Goal: Task Accomplishment & Management: Manage account settings

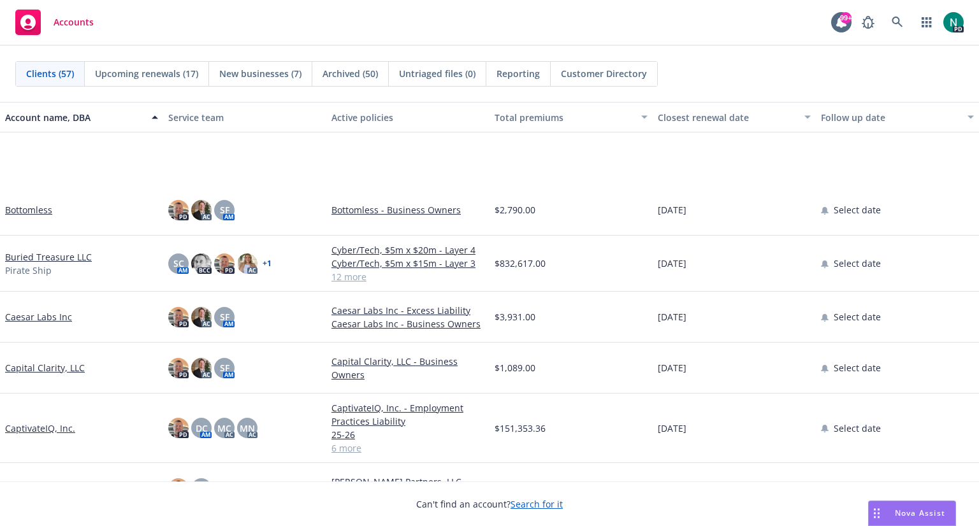
scroll to position [338, 0]
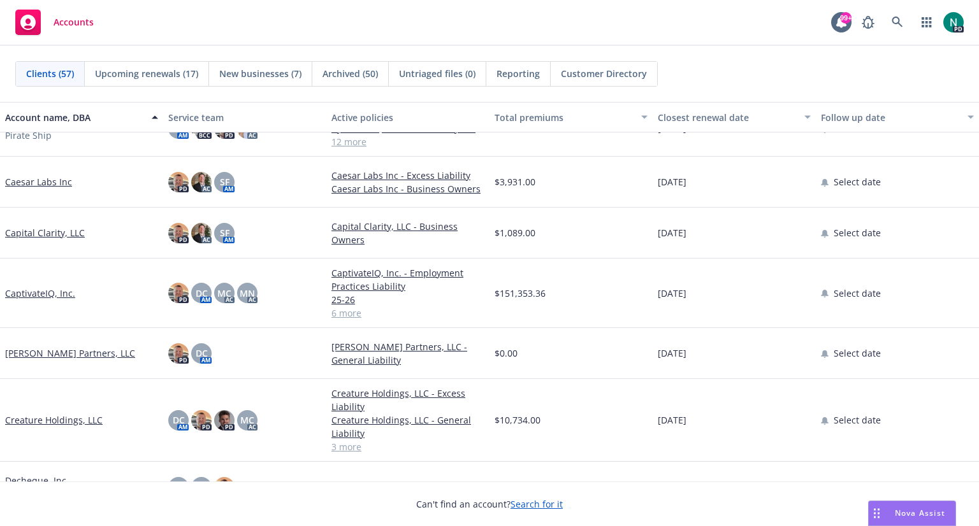
click at [45, 352] on link "Castro Partners, LLC" at bounding box center [70, 353] width 130 height 13
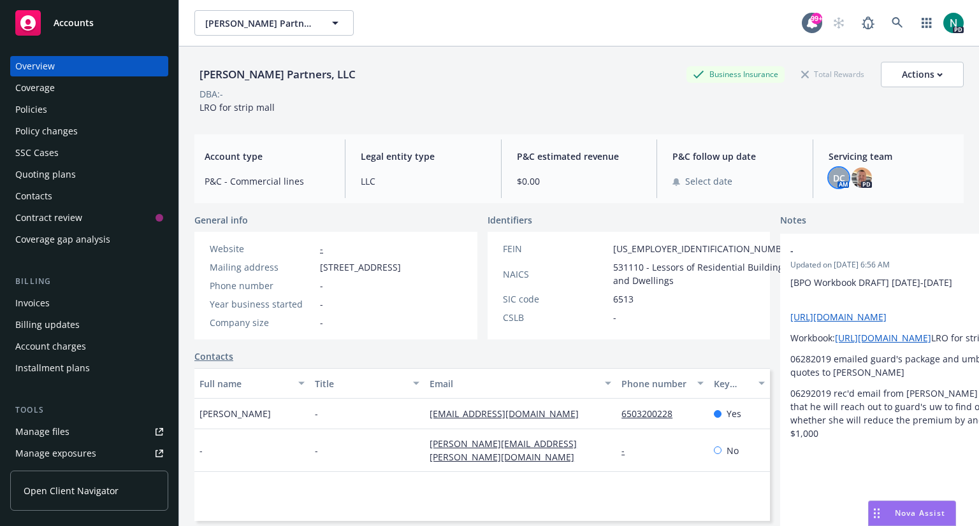
click at [833, 176] on span "DC" at bounding box center [839, 177] width 12 height 13
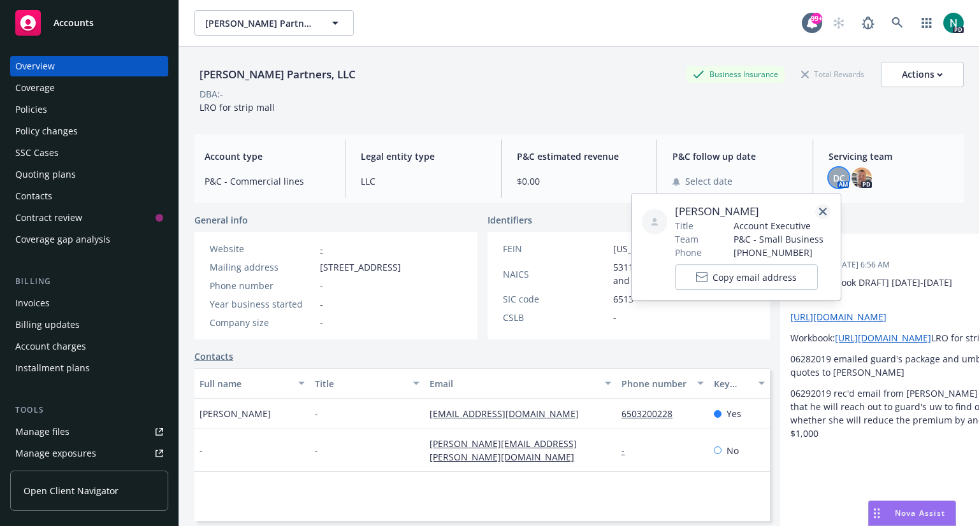
click at [823, 210] on icon "close" at bounding box center [823, 212] width 8 height 8
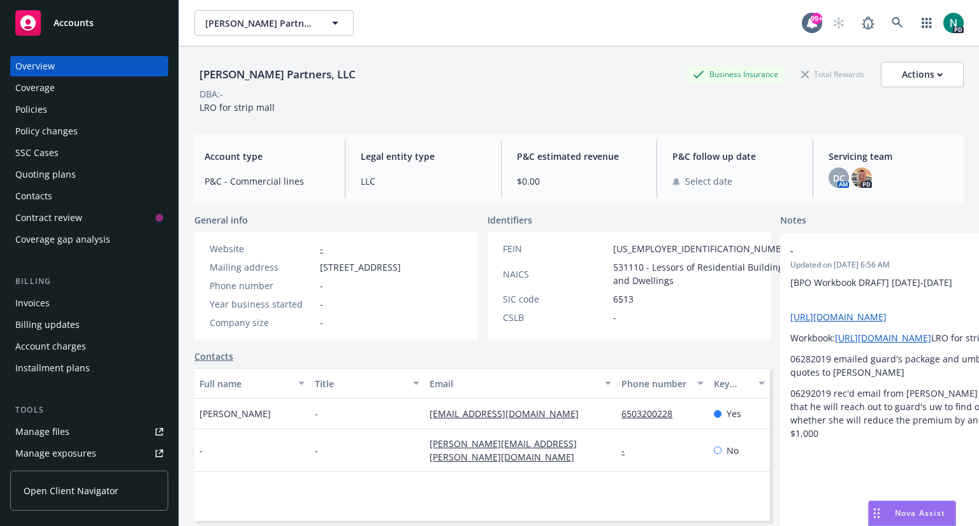
click at [67, 21] on span "Accounts" at bounding box center [74, 23] width 40 height 10
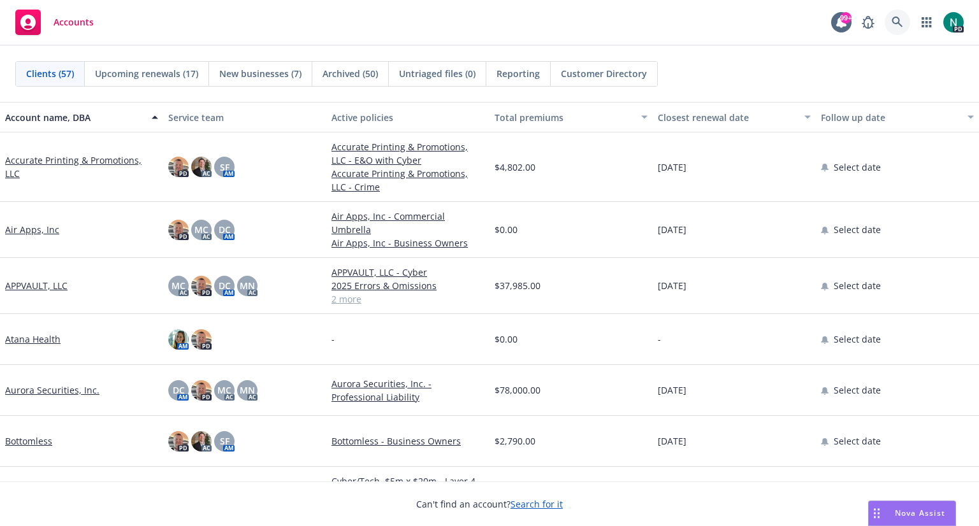
click at [898, 20] on icon at bounding box center [896, 22] width 11 height 11
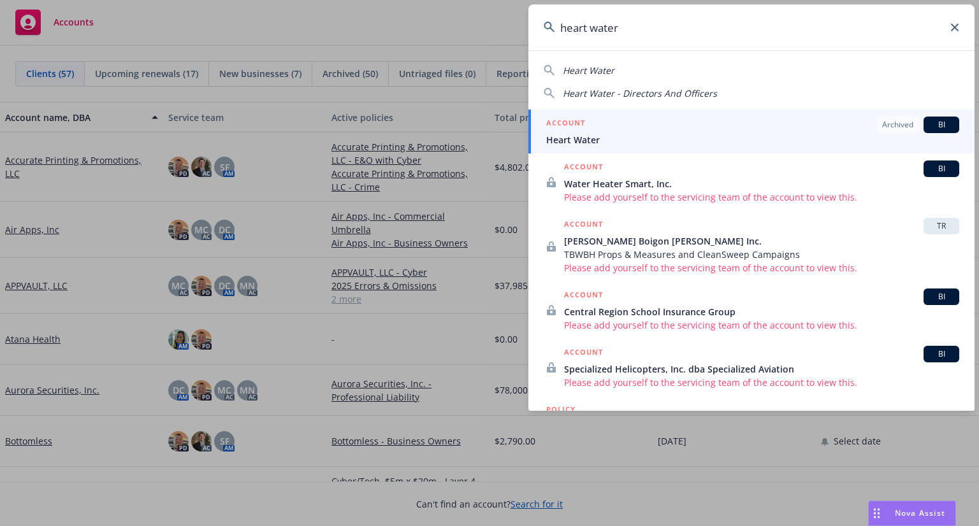
click at [674, 90] on span "Heart Water - Directors And Officers" at bounding box center [640, 93] width 154 height 12
type input "Heart Water - Directors And Officers"
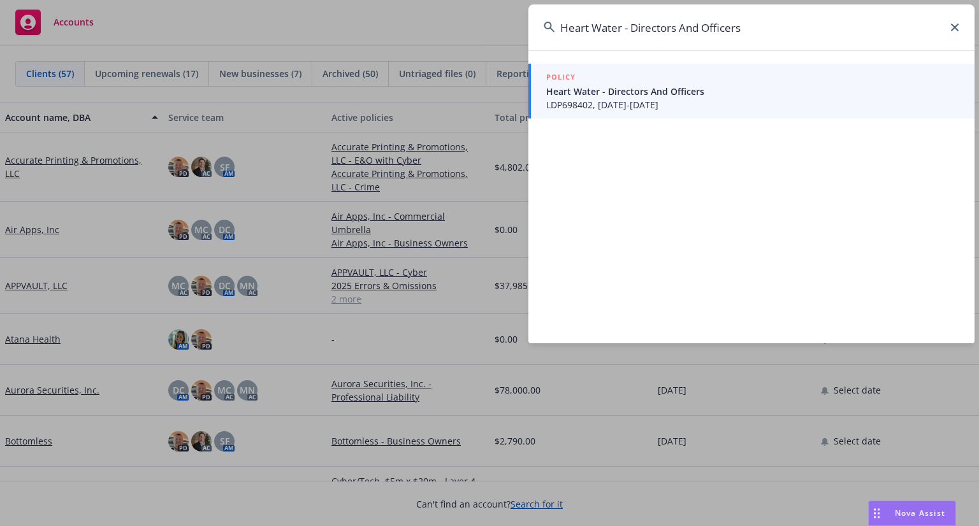
click at [674, 90] on span "Heart Water - Directors And Officers" at bounding box center [752, 91] width 413 height 13
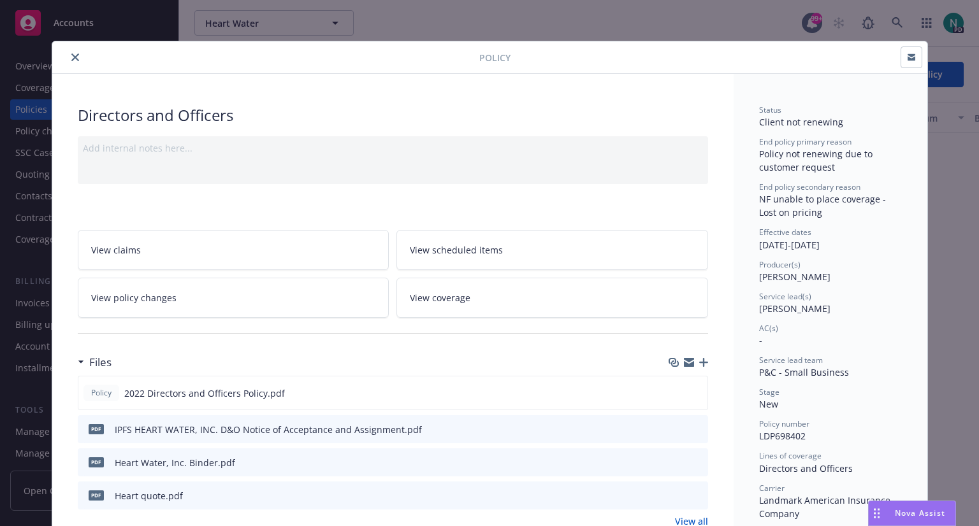
click at [71, 58] on icon "close" at bounding box center [75, 58] width 8 height 8
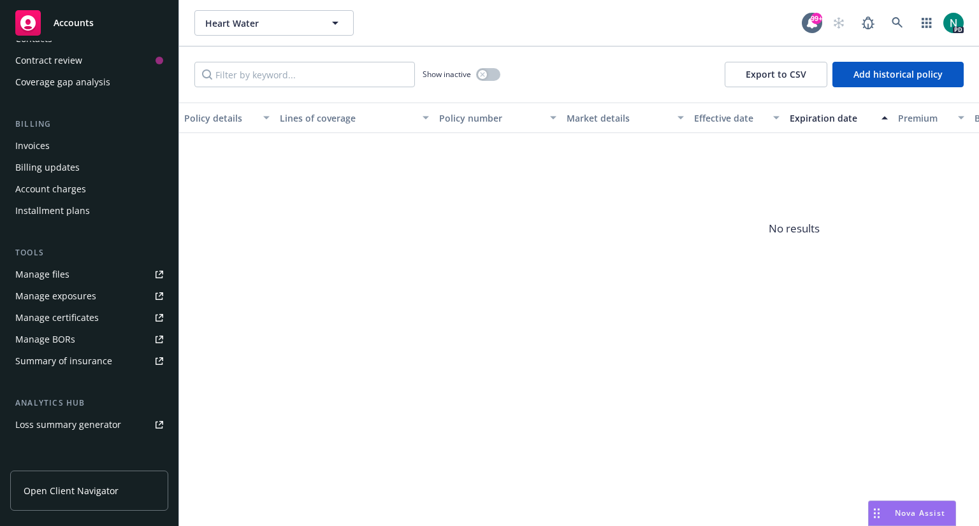
scroll to position [158, 0]
click at [77, 329] on link "Manage BORs" at bounding box center [89, 339] width 158 height 20
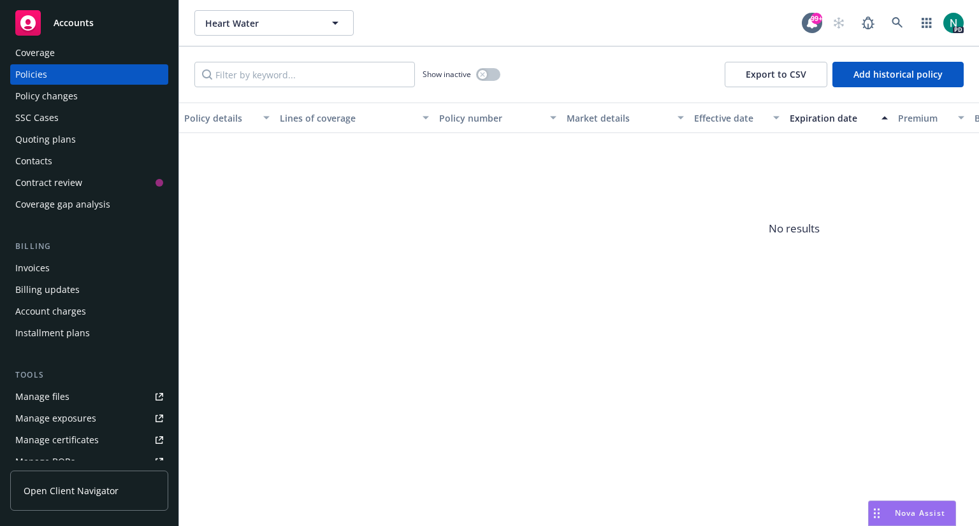
scroll to position [0, 0]
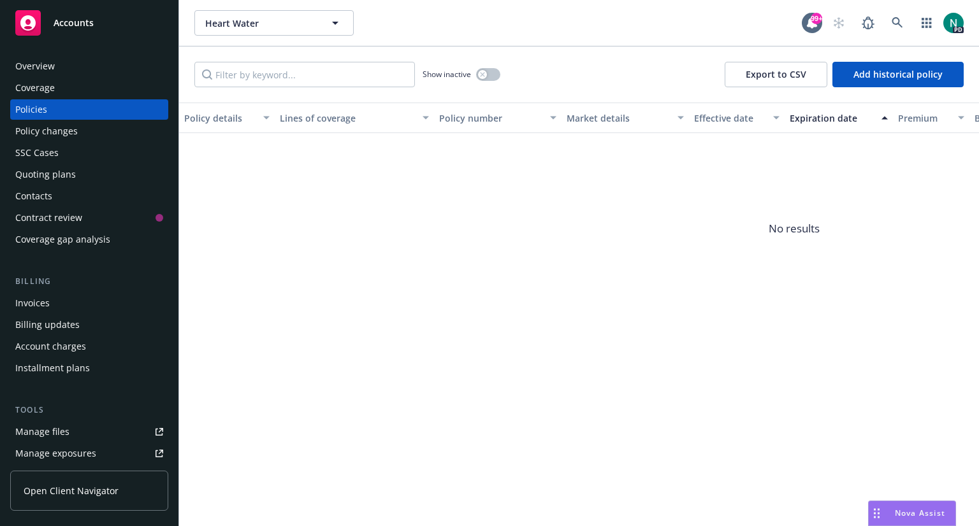
click at [43, 68] on div "Overview" at bounding box center [35, 66] width 40 height 20
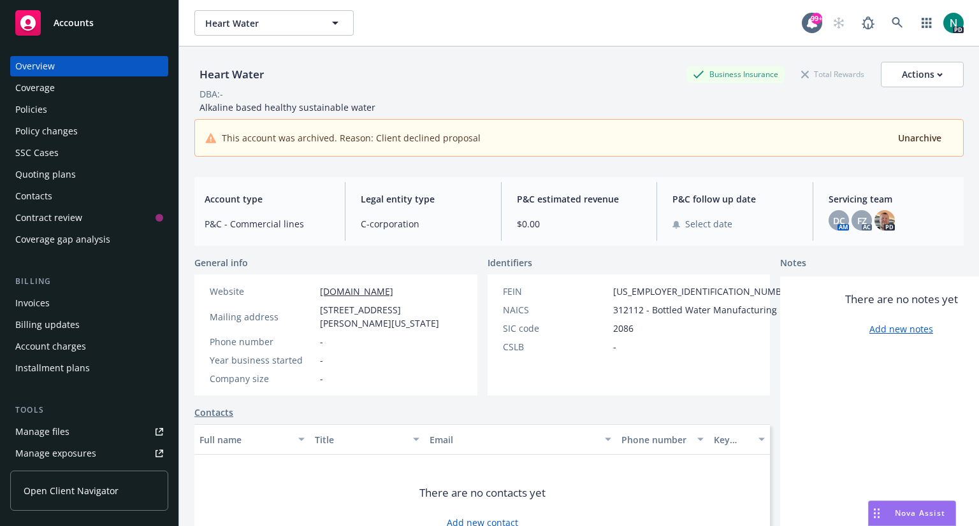
click at [88, 18] on span "Accounts" at bounding box center [74, 23] width 40 height 10
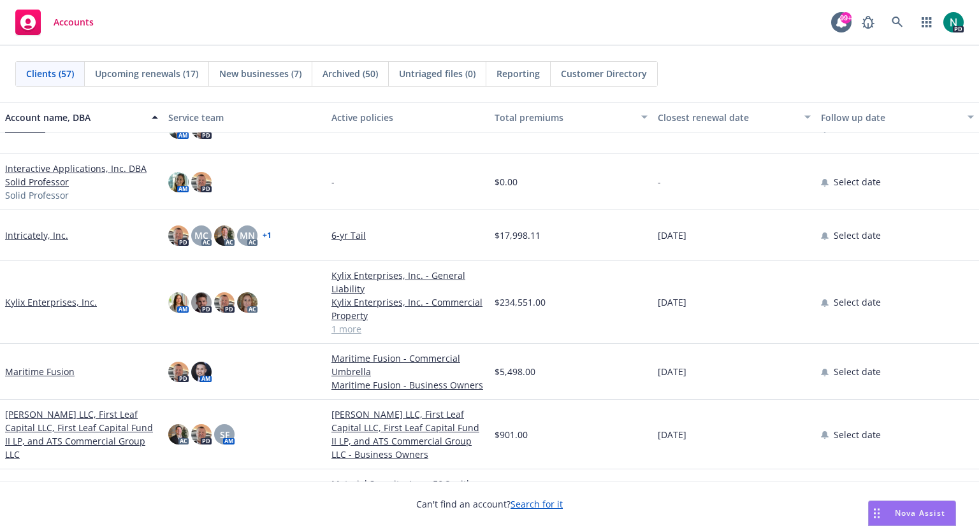
scroll to position [1310, 0]
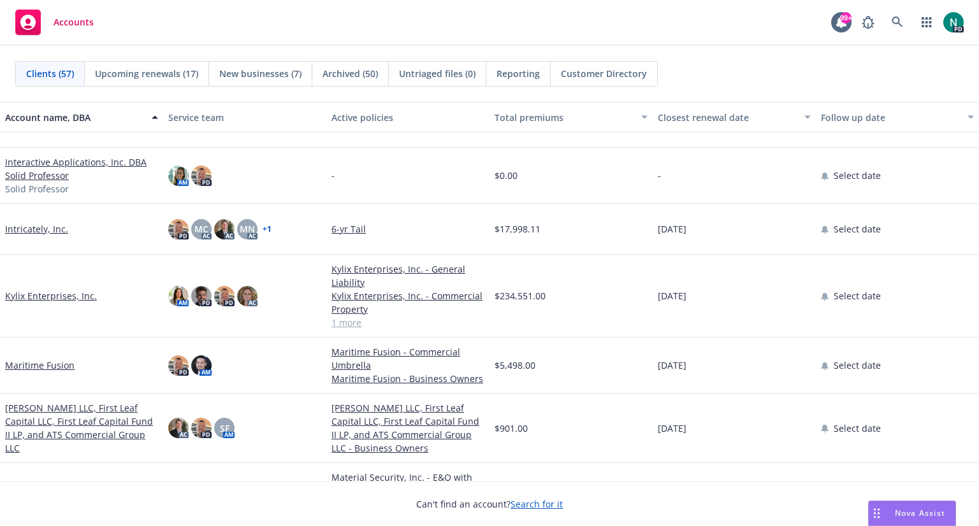
click at [37, 294] on link "Kylix Enterprises, Inc." at bounding box center [51, 295] width 92 height 13
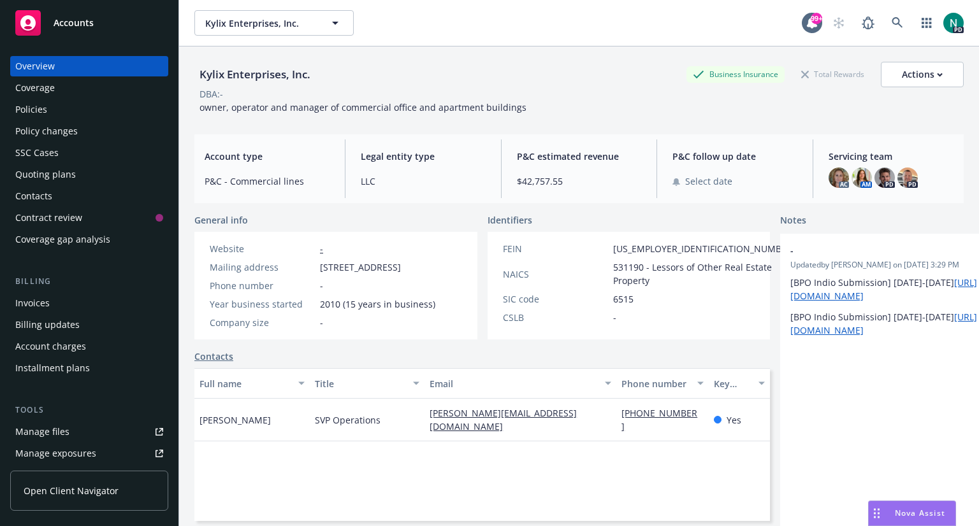
click at [22, 108] on div "Policies" at bounding box center [31, 109] width 32 height 20
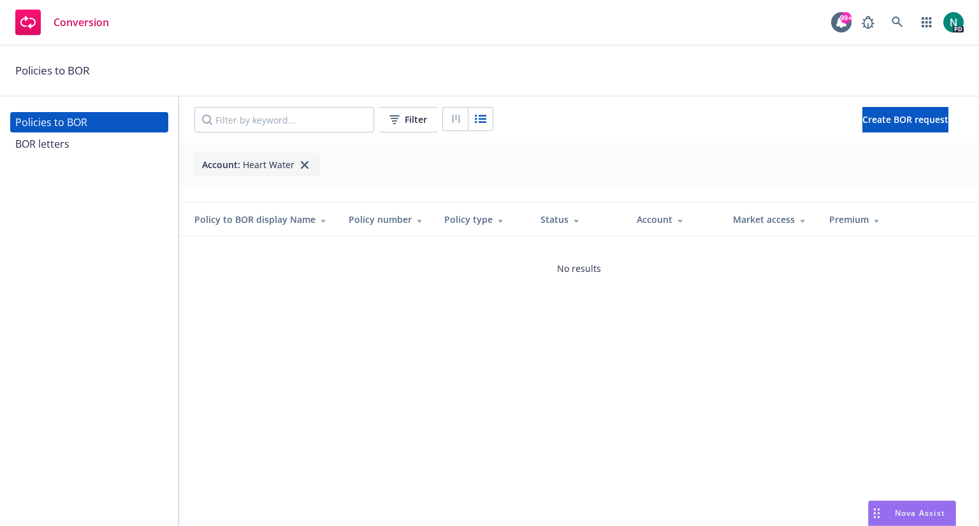
click at [50, 140] on div "BOR letters" at bounding box center [42, 144] width 54 height 20
